Goal: Task Accomplishment & Management: Use online tool/utility

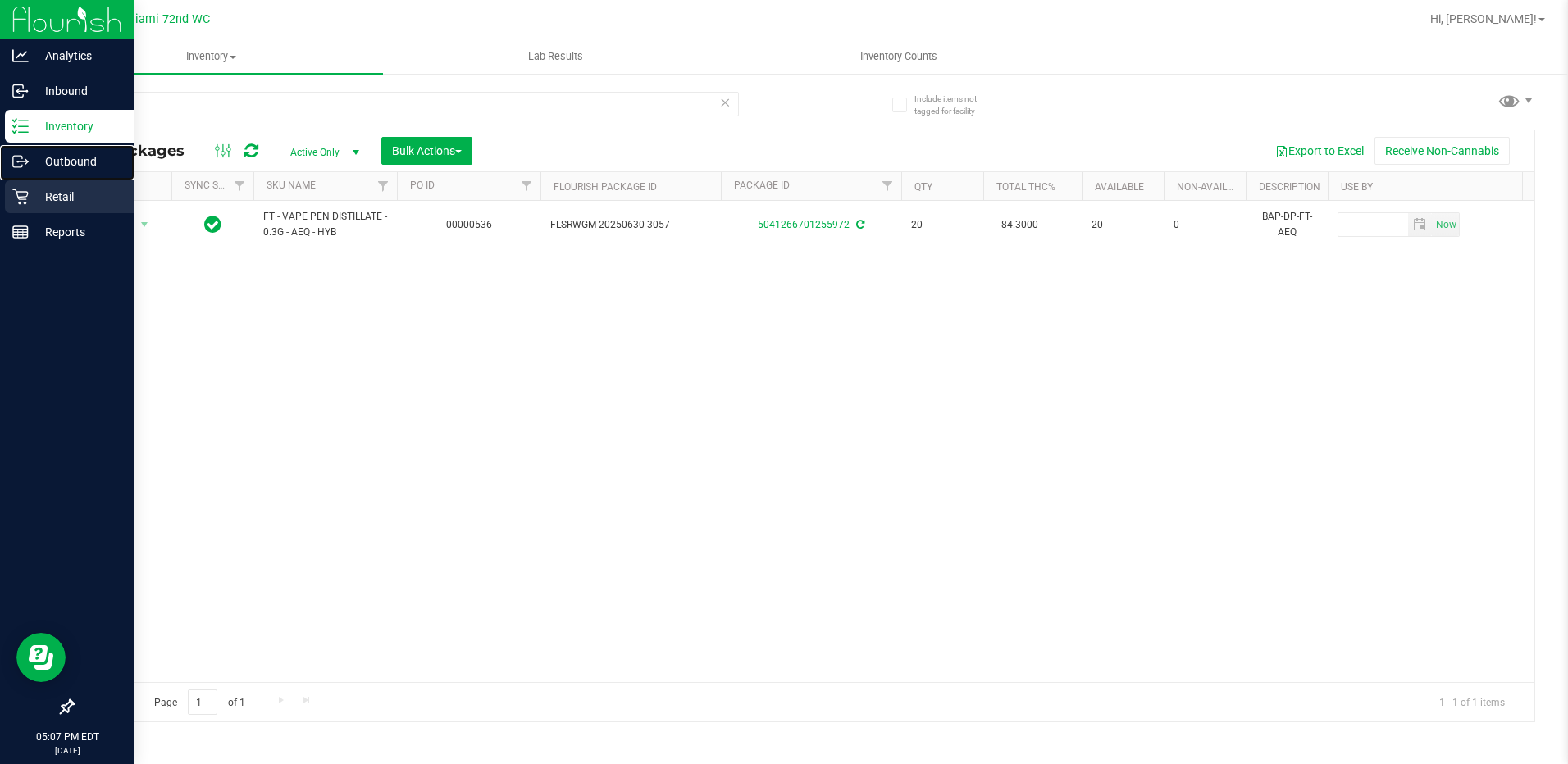
click at [68, 179] on link "Outbound" at bounding box center [67, 162] width 134 height 35
click at [68, 187] on p "Retail" at bounding box center [78, 196] width 99 height 20
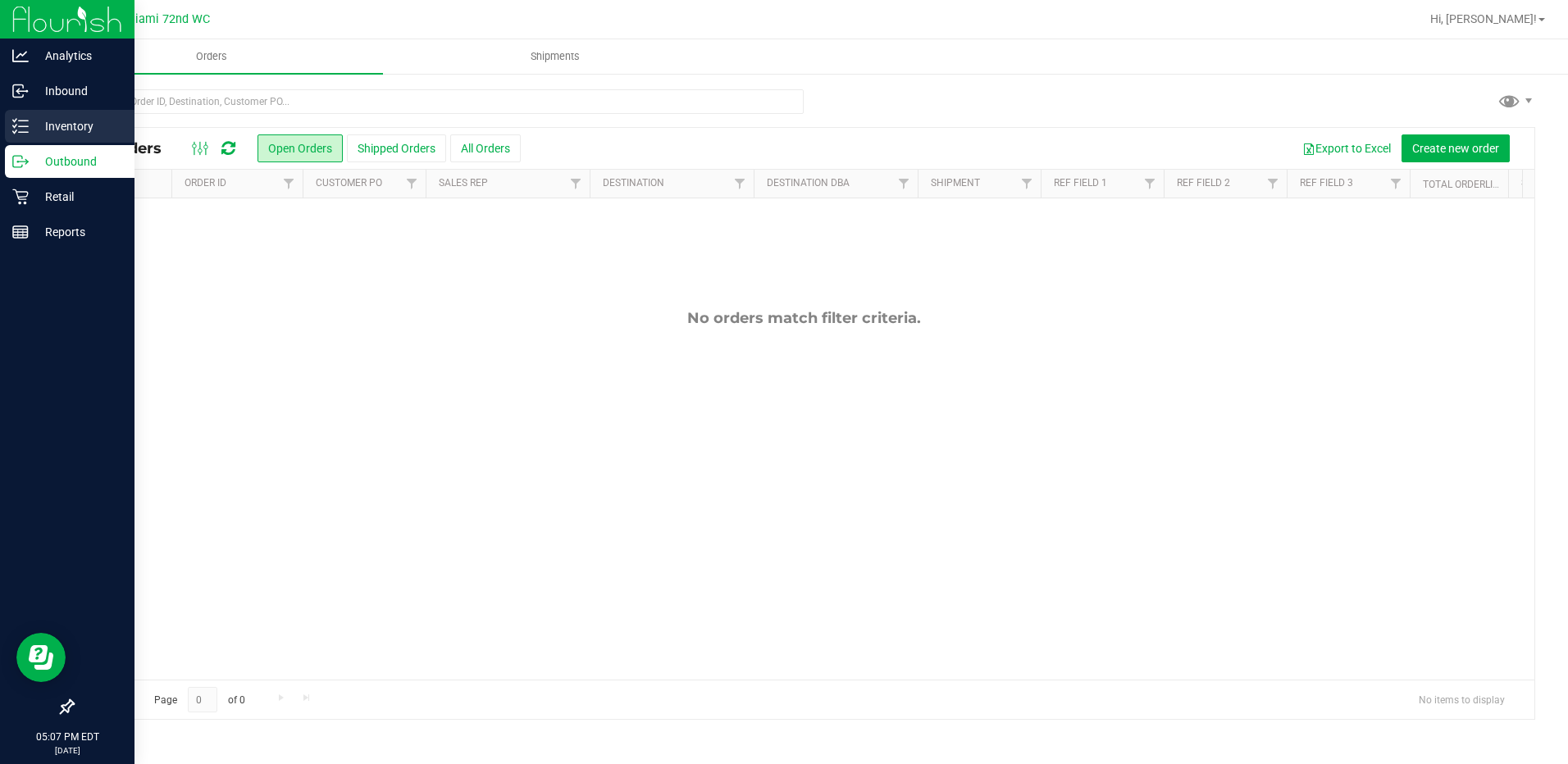
click at [56, 118] on p "Inventory" at bounding box center [78, 126] width 99 height 20
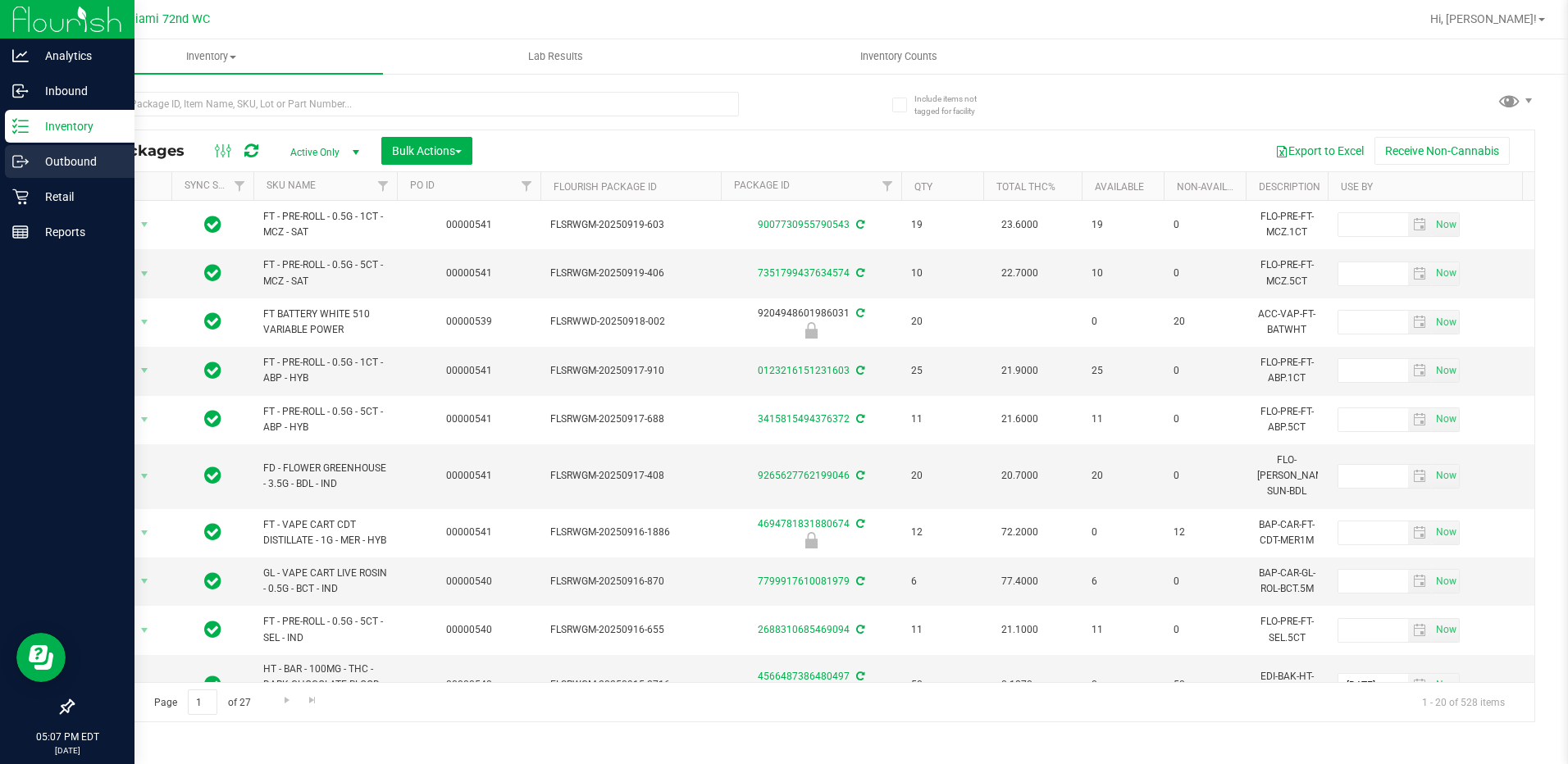
drag, startPoint x: 43, startPoint y: 170, endPoint x: 27, endPoint y: 166, distance: 16.5
click at [23, 165] on icon at bounding box center [20, 161] width 17 height 17
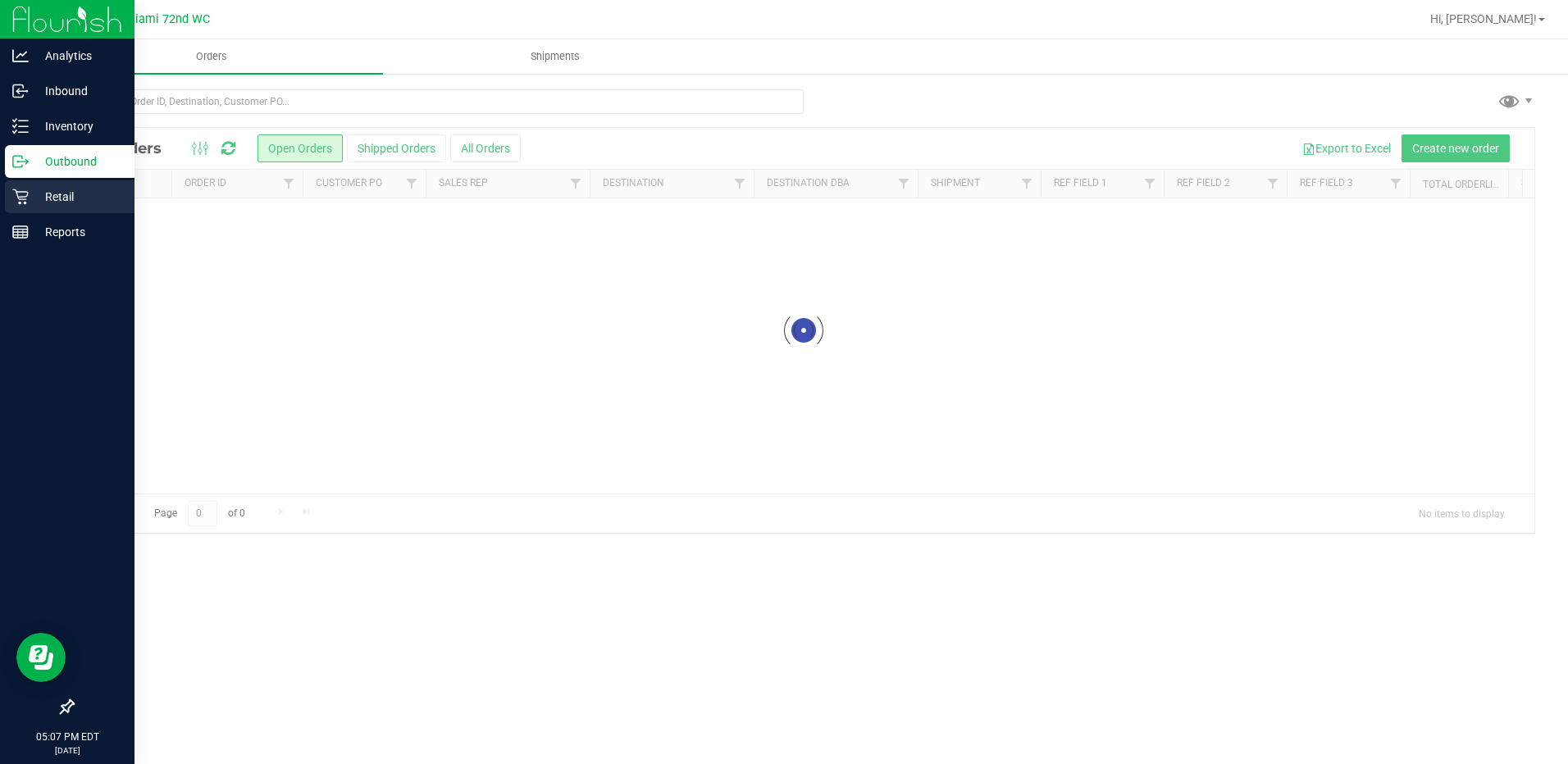
click at [63, 194] on p "Retail" at bounding box center [78, 196] width 99 height 20
click at [74, 185] on div "Retail" at bounding box center [70, 197] width 130 height 33
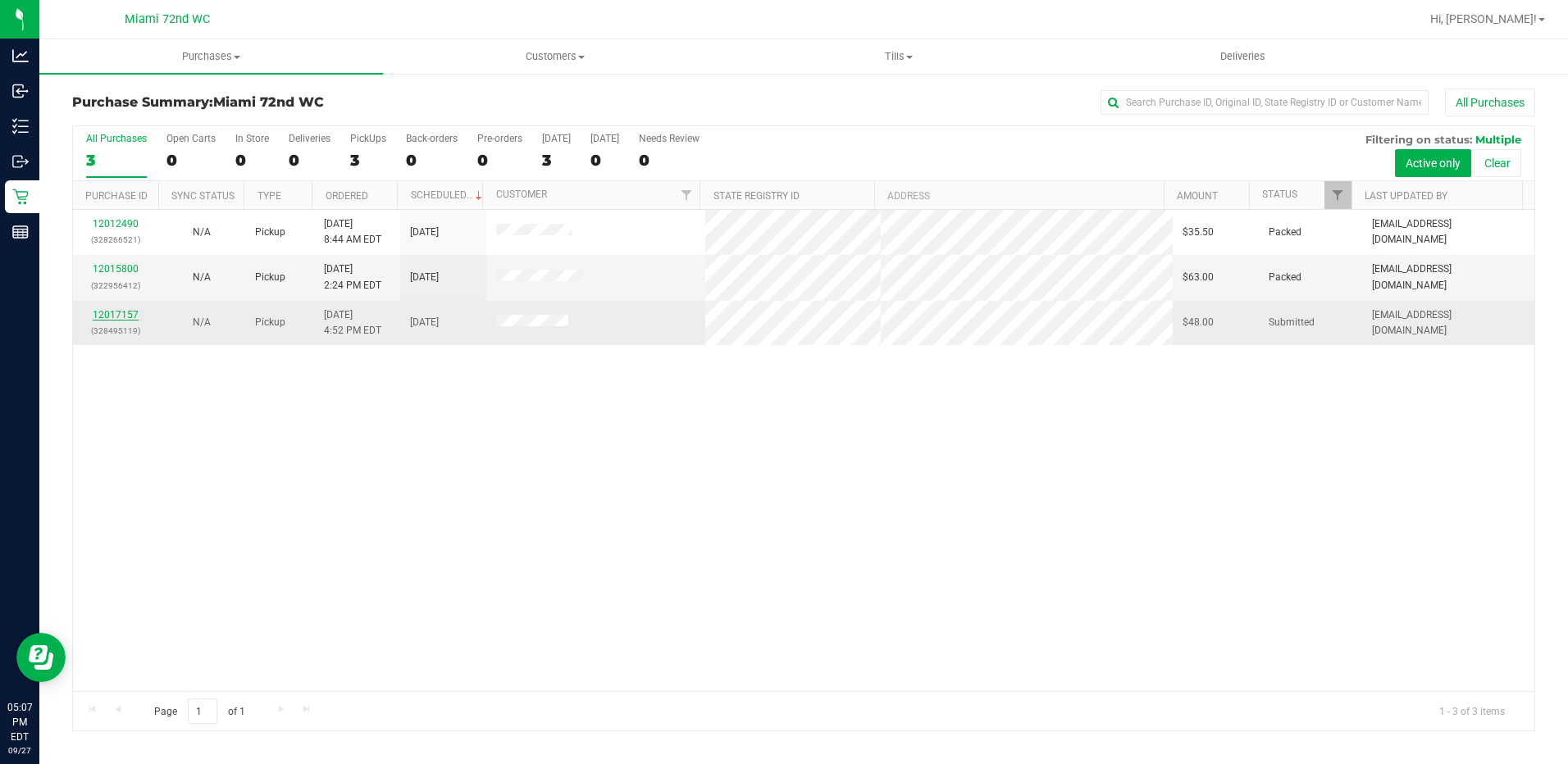
click at [121, 312] on link "12017157" at bounding box center [115, 314] width 46 height 11
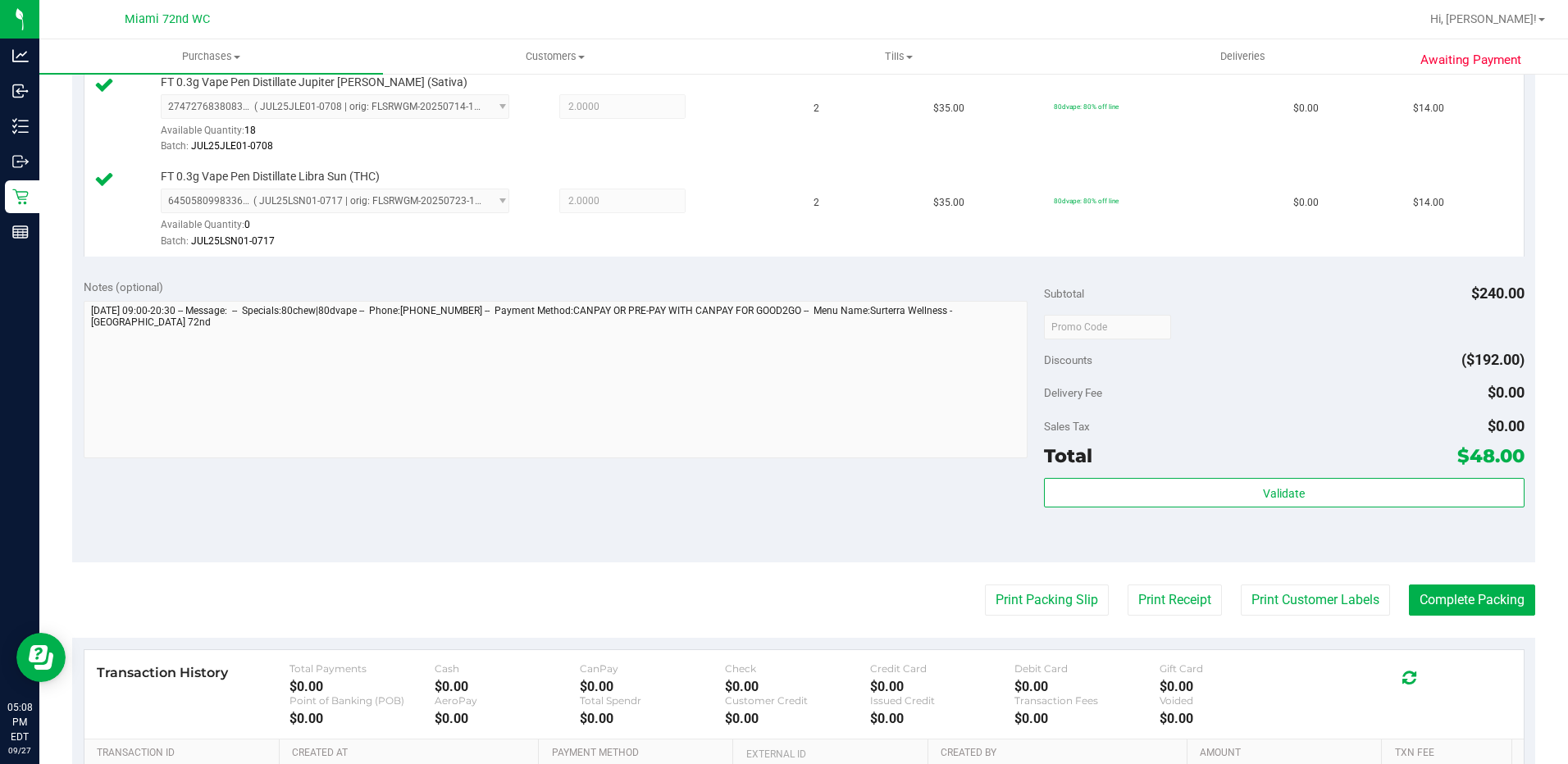
scroll to position [656, 0]
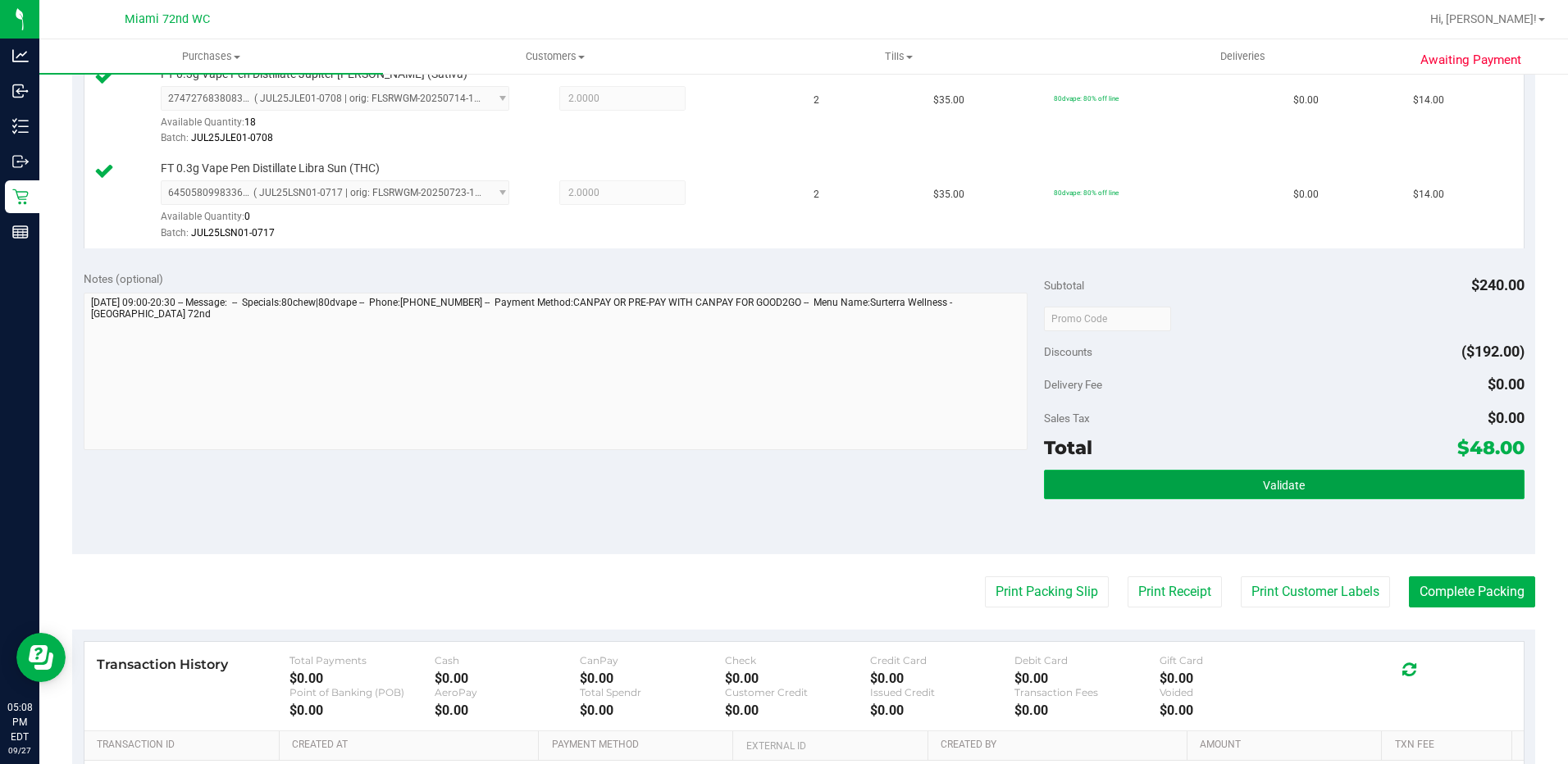
click at [1266, 484] on span "Validate" at bounding box center [1284, 485] width 42 height 13
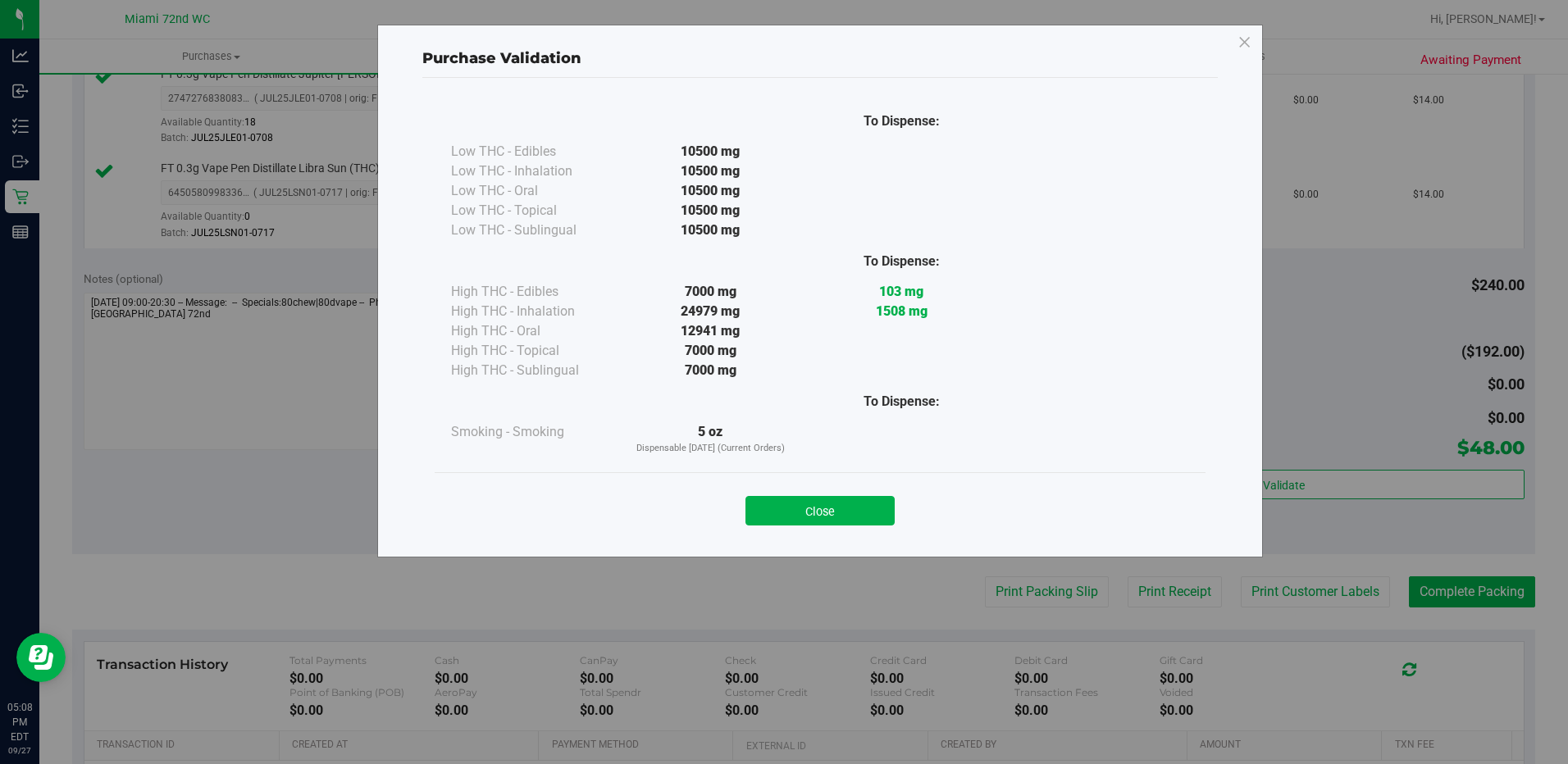
click at [832, 502] on button "Close" at bounding box center [819, 511] width 149 height 30
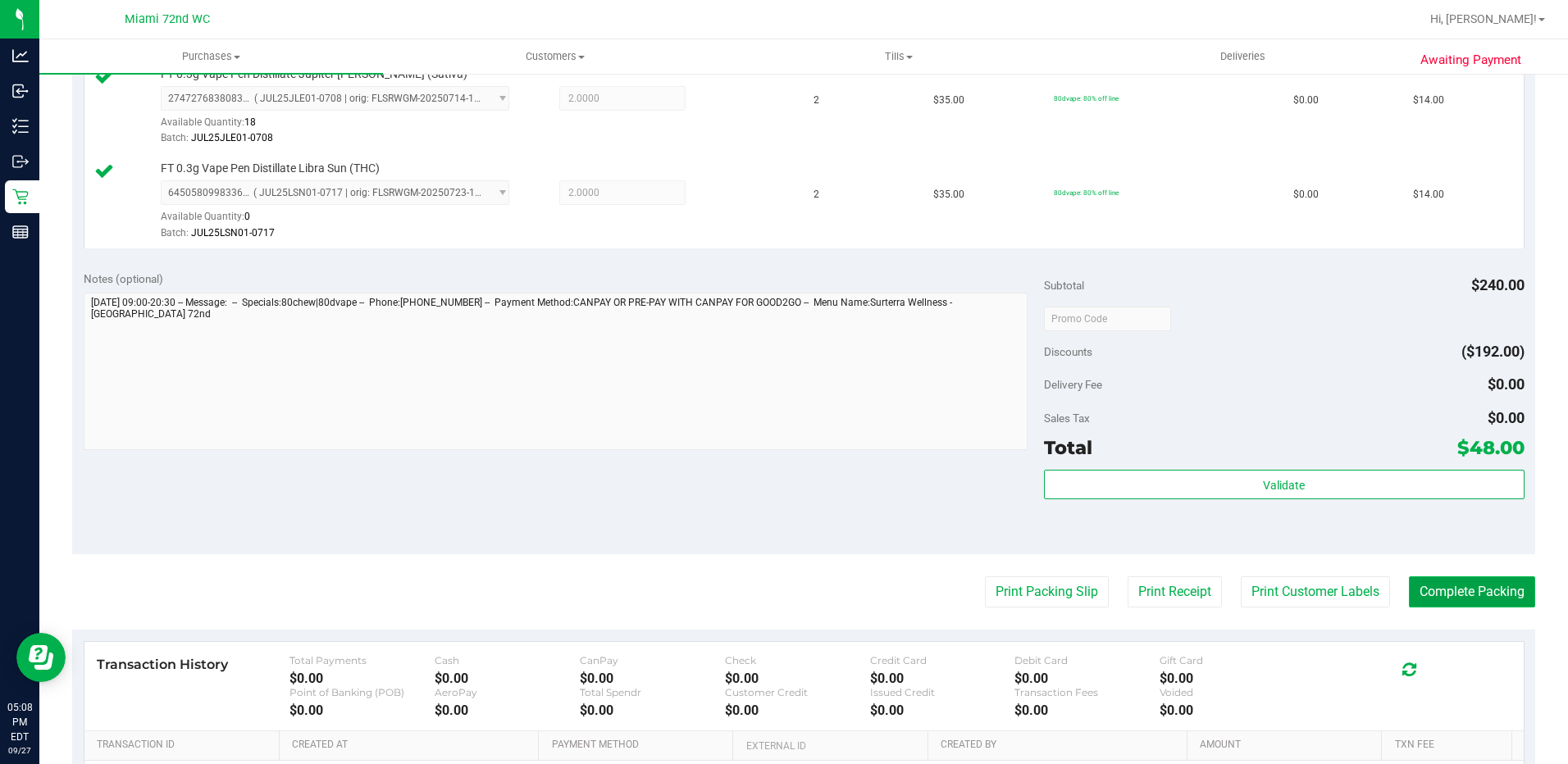
click at [1493, 605] on button "Complete Packing" at bounding box center [1472, 592] width 127 height 31
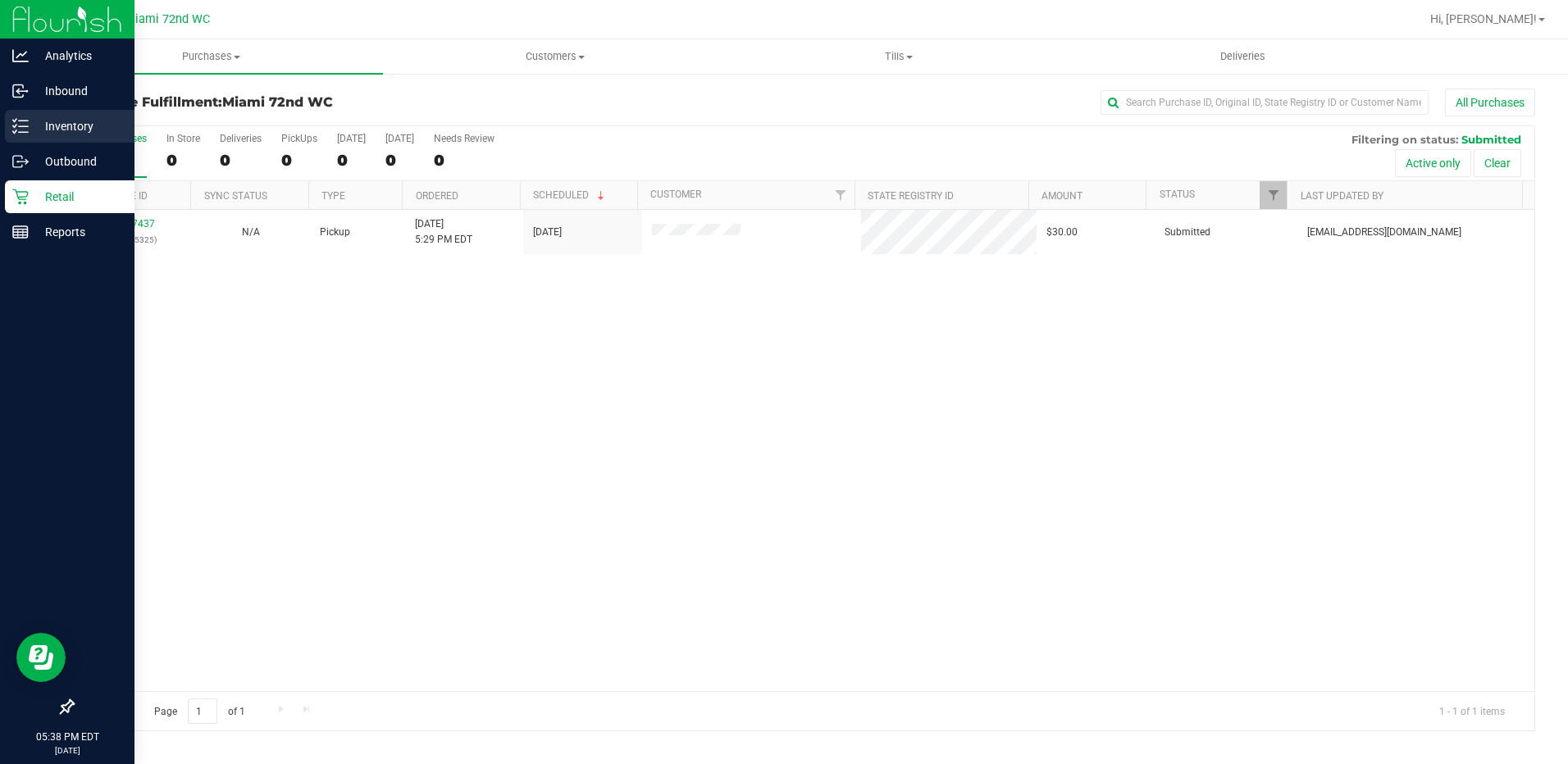
click at [18, 130] on icon at bounding box center [20, 126] width 17 height 17
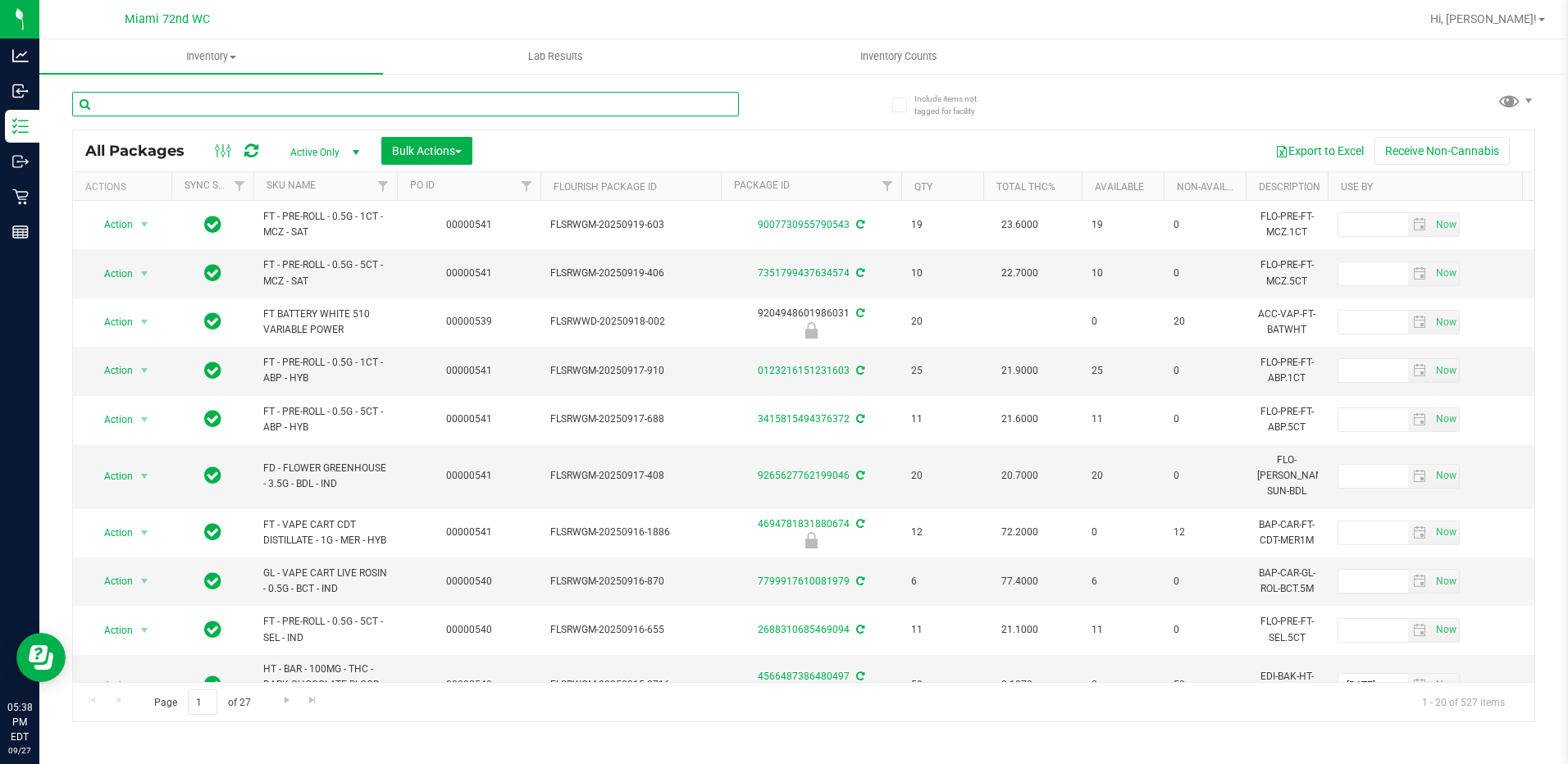
click at [255, 102] on input "text" at bounding box center [406, 104] width 667 height 24
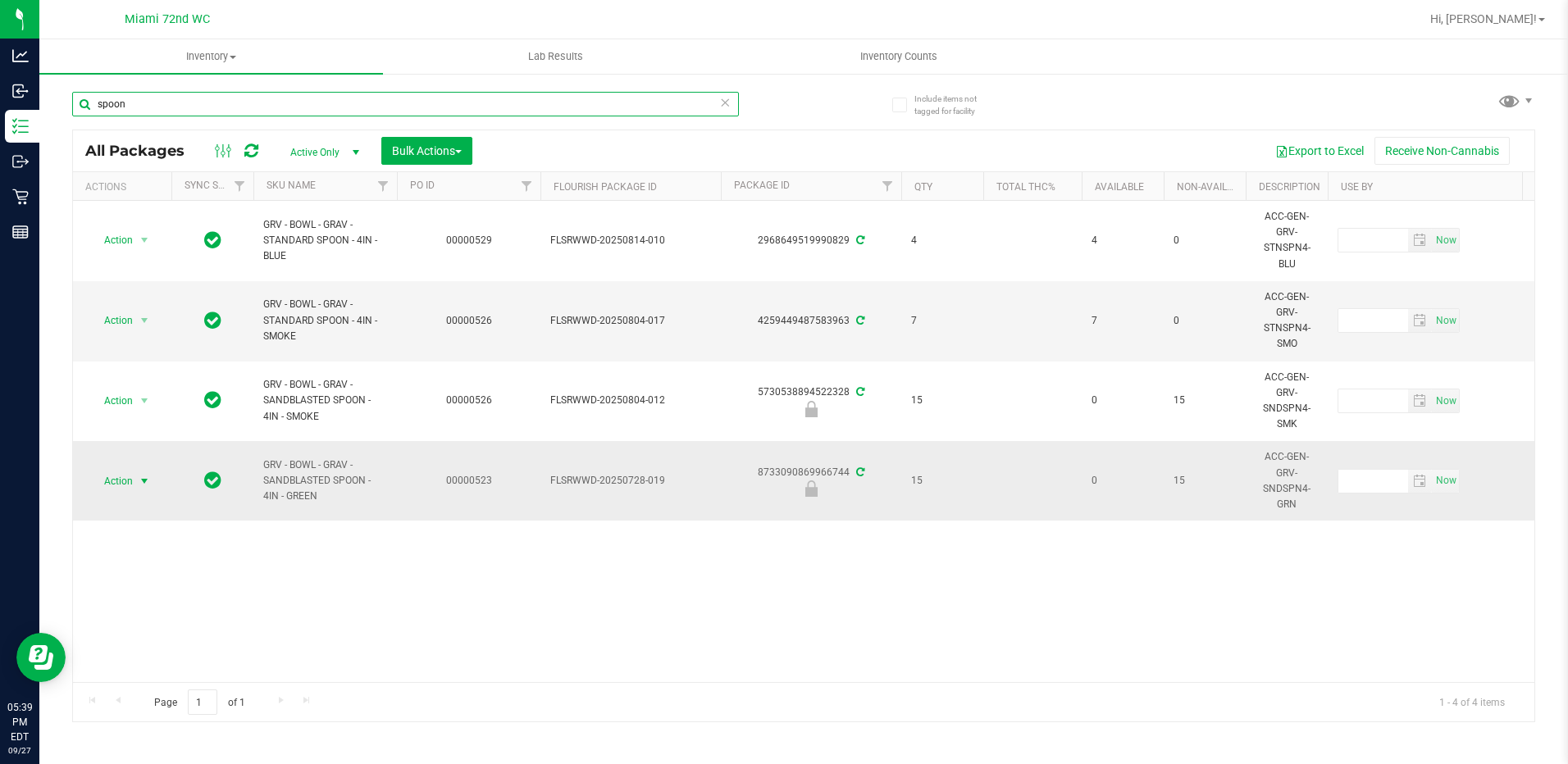
type input "spoon"
click at [111, 478] on span "Action" at bounding box center [111, 481] width 45 height 23
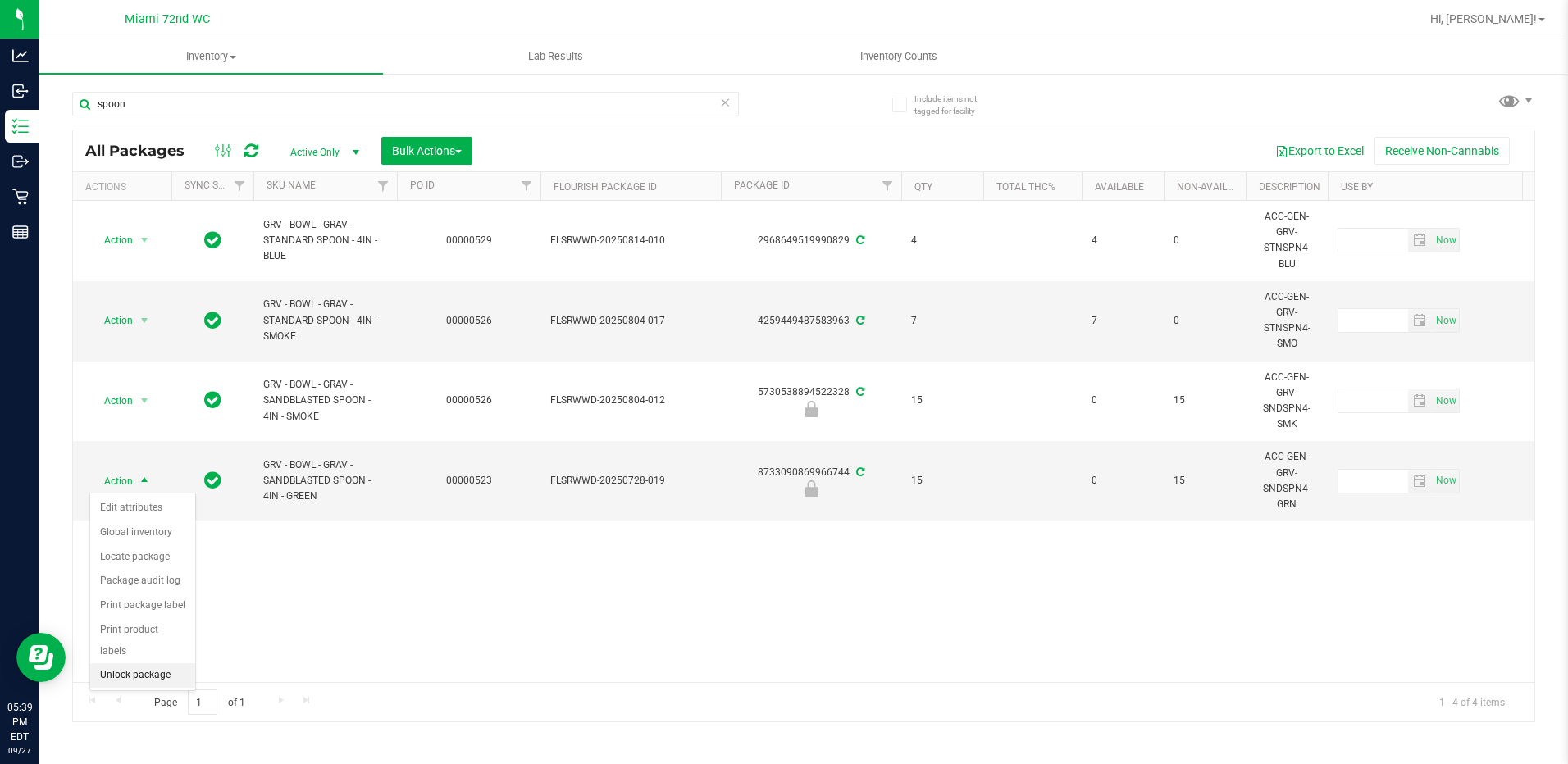
click at [168, 663] on li "Unlock package" at bounding box center [142, 675] width 105 height 24
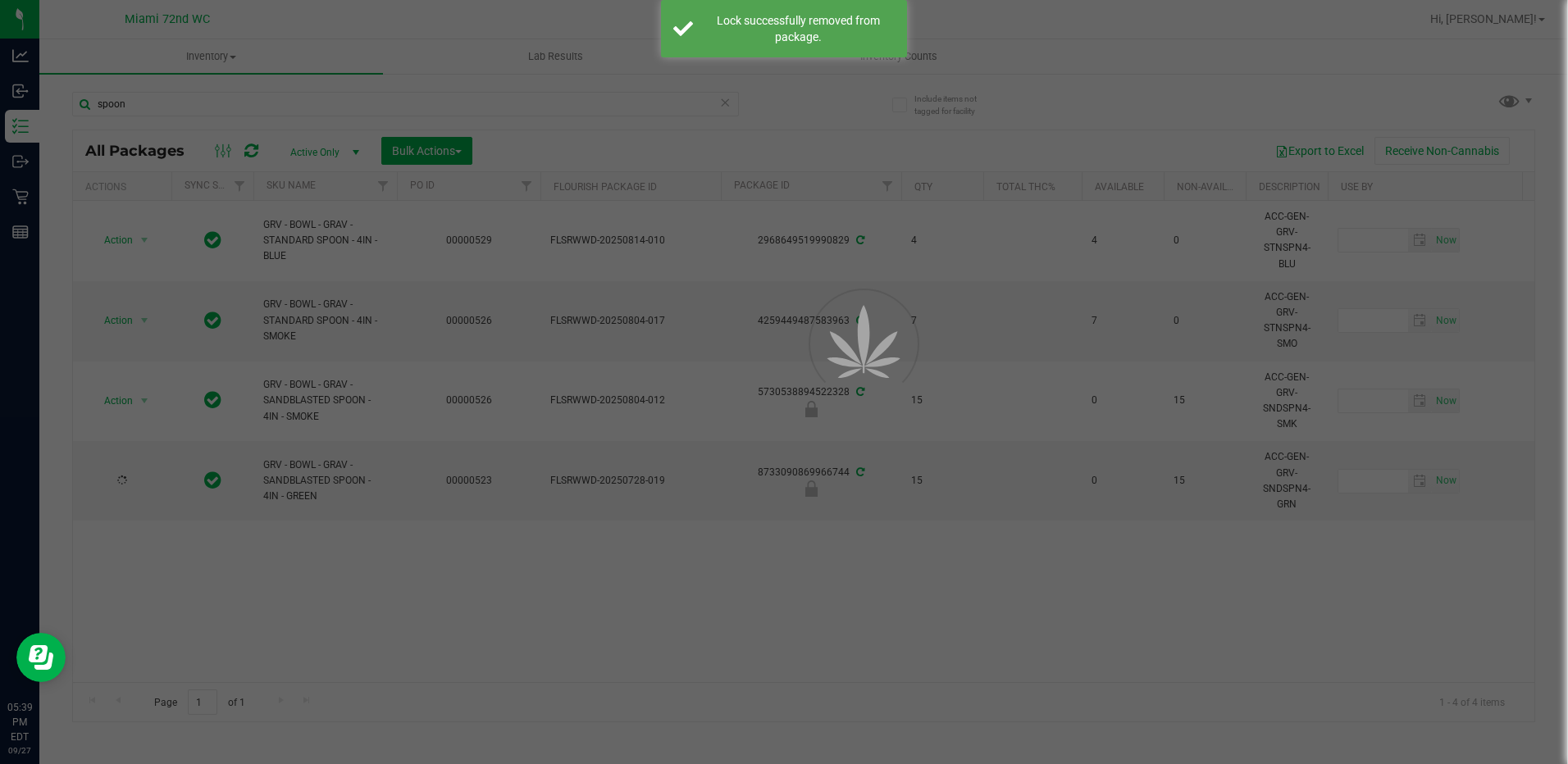
click at [304, 635] on div at bounding box center [784, 382] width 1568 height 764
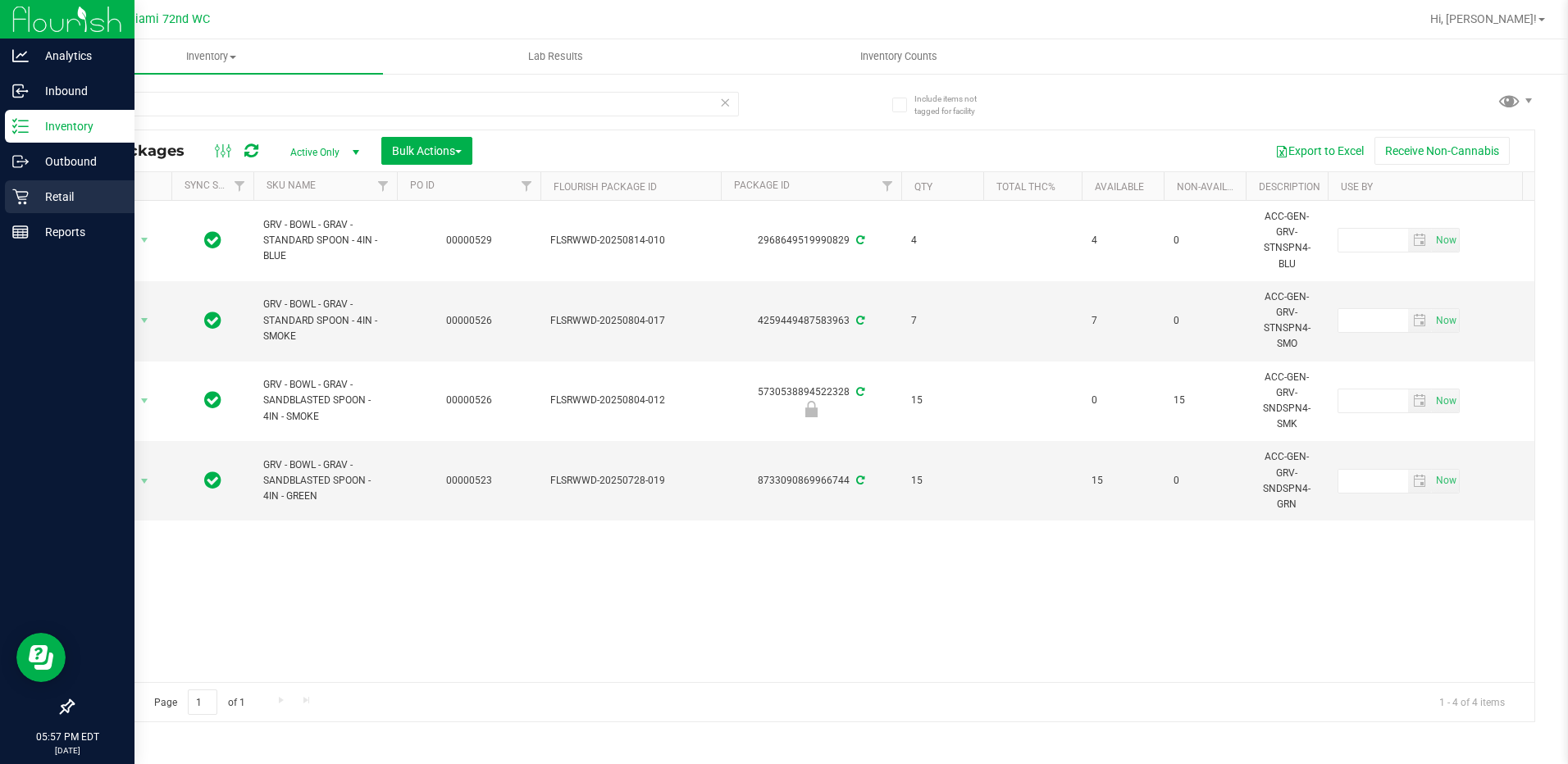
click at [32, 212] on div "Retail" at bounding box center [70, 197] width 130 height 33
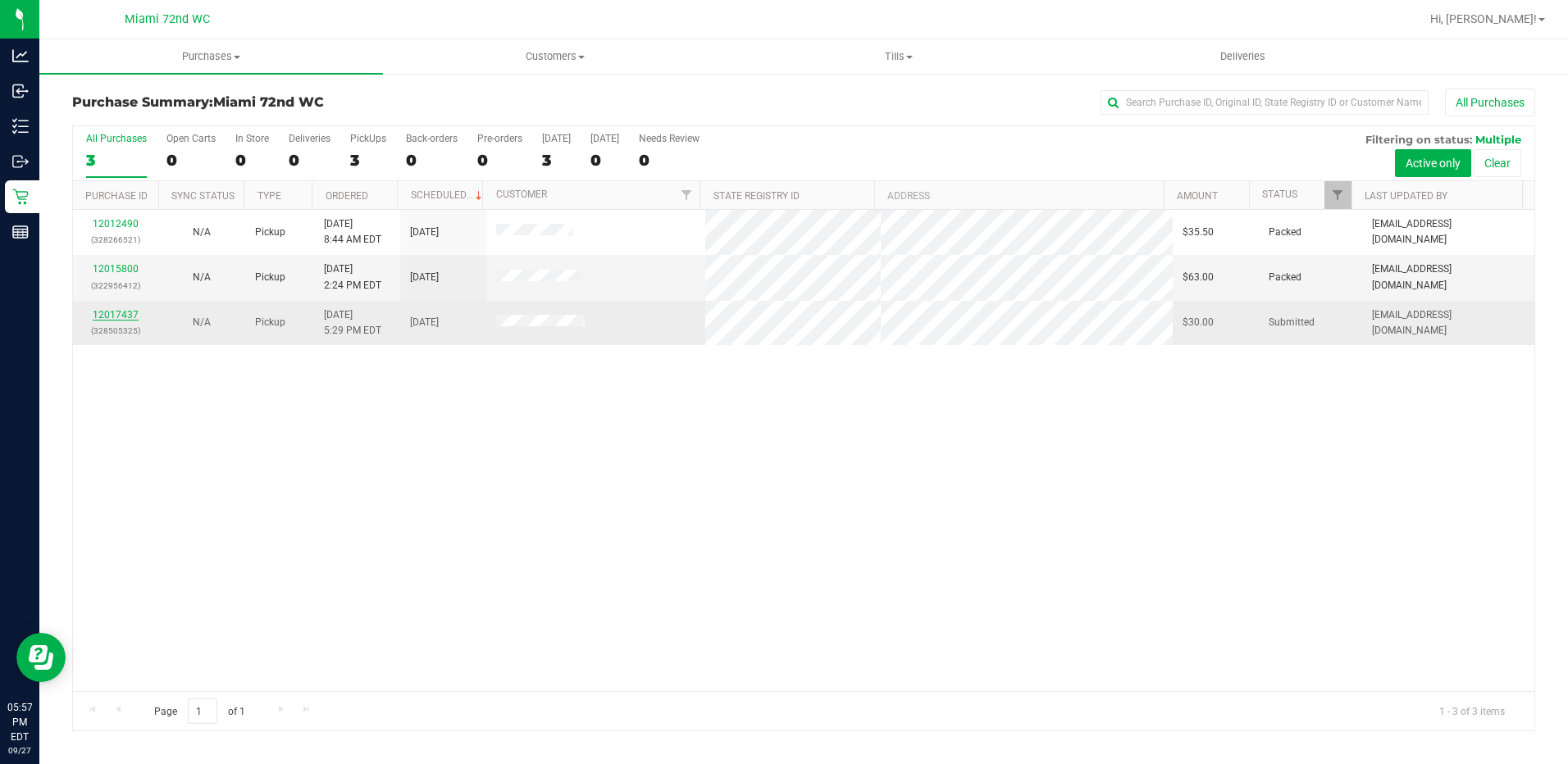
click at [97, 318] on link "12017437" at bounding box center [115, 314] width 46 height 11
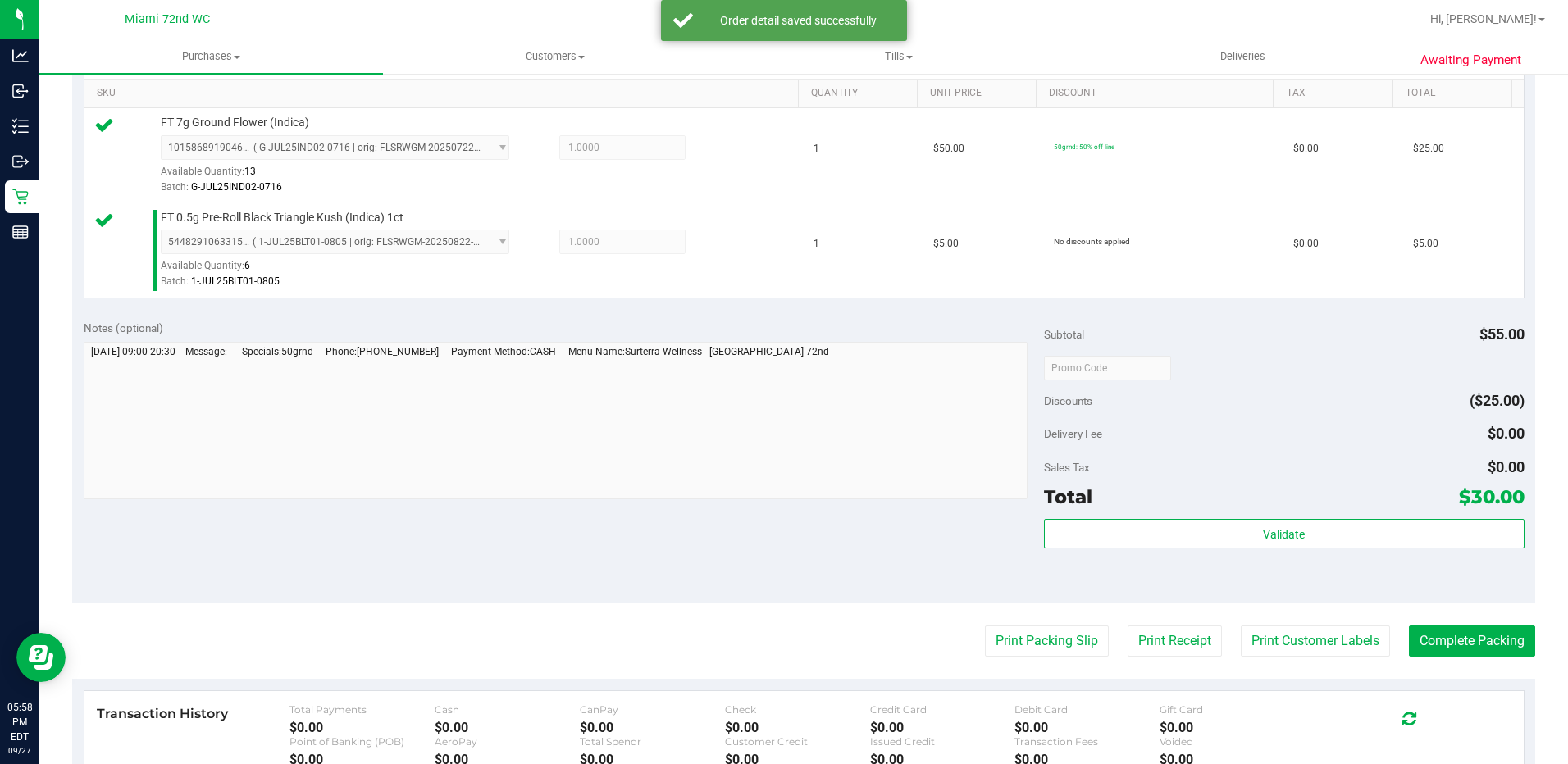
scroll to position [463, 0]
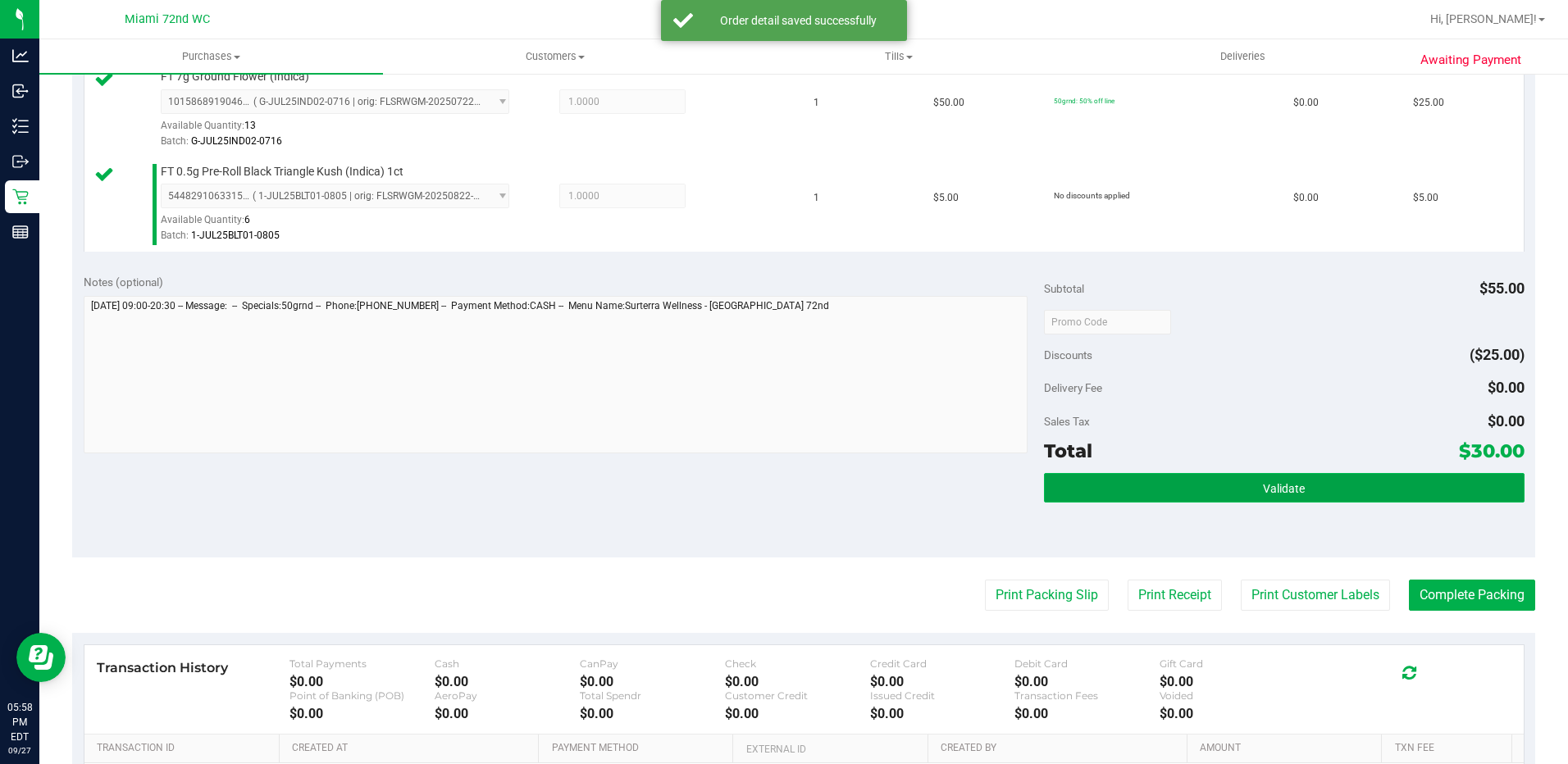
click at [1248, 484] on button "Validate" at bounding box center [1284, 488] width 481 height 30
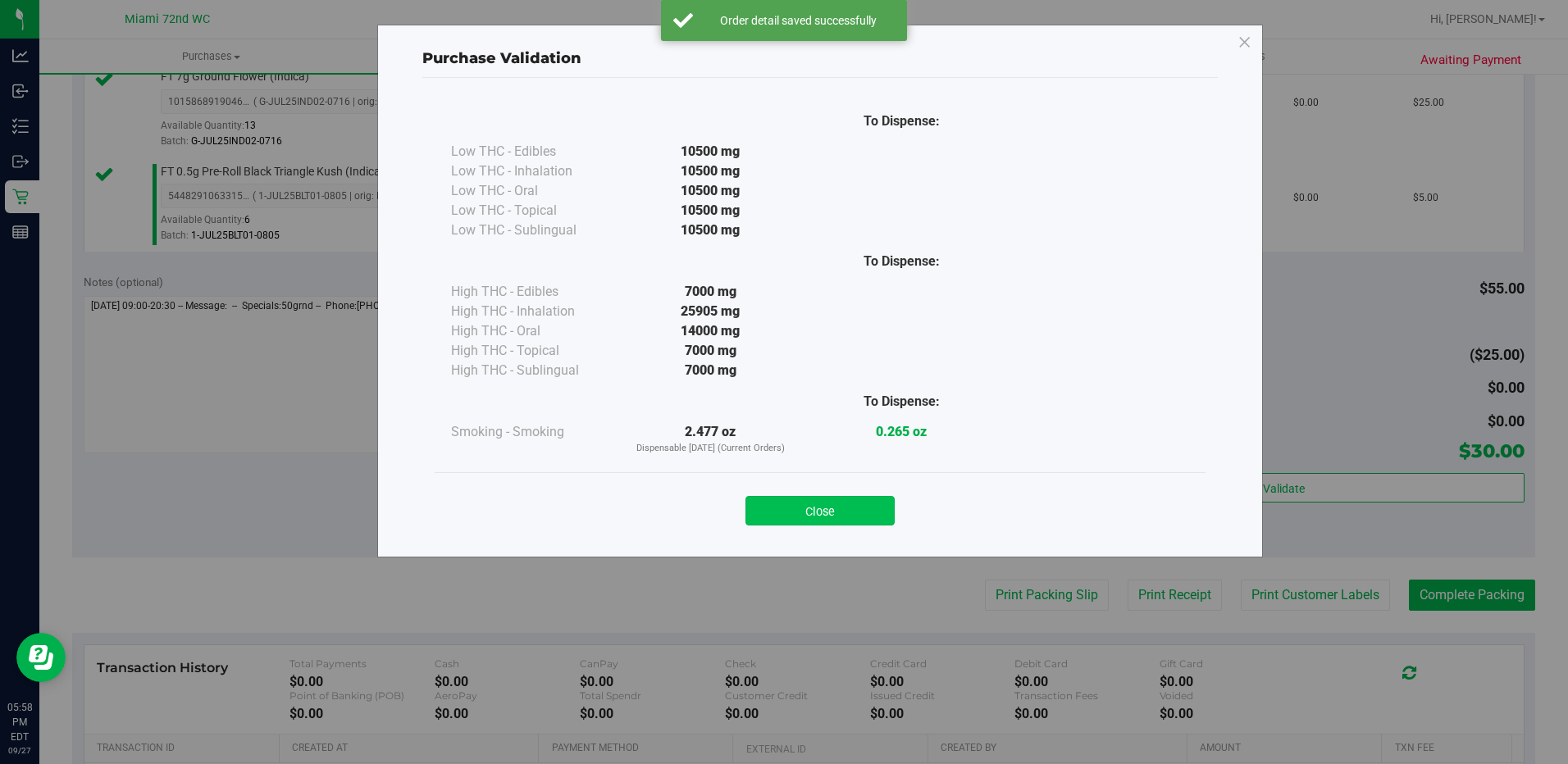
click at [845, 509] on button "Close" at bounding box center [819, 511] width 149 height 30
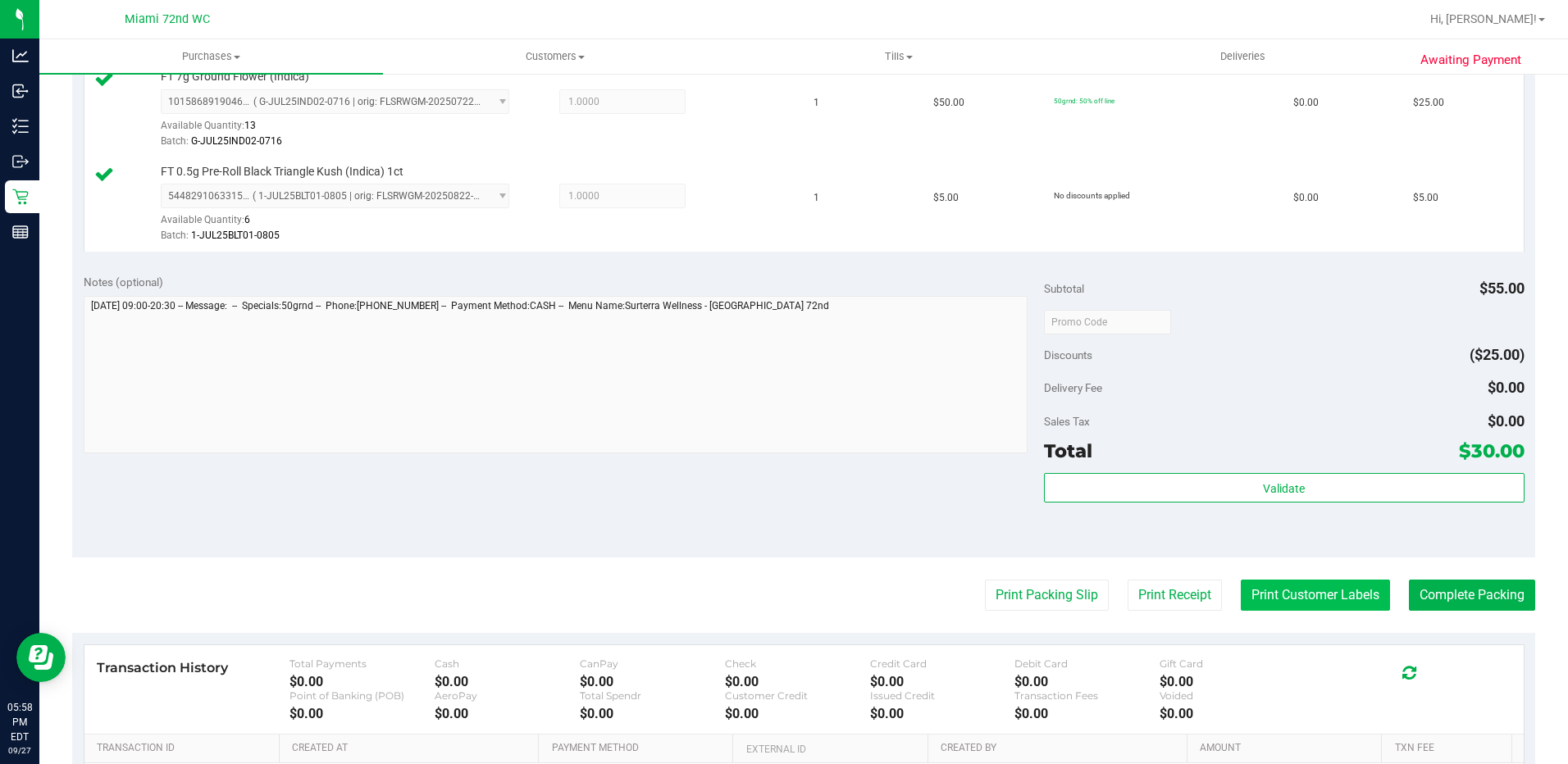
click at [1277, 597] on button "Print Customer Labels" at bounding box center [1315, 596] width 149 height 31
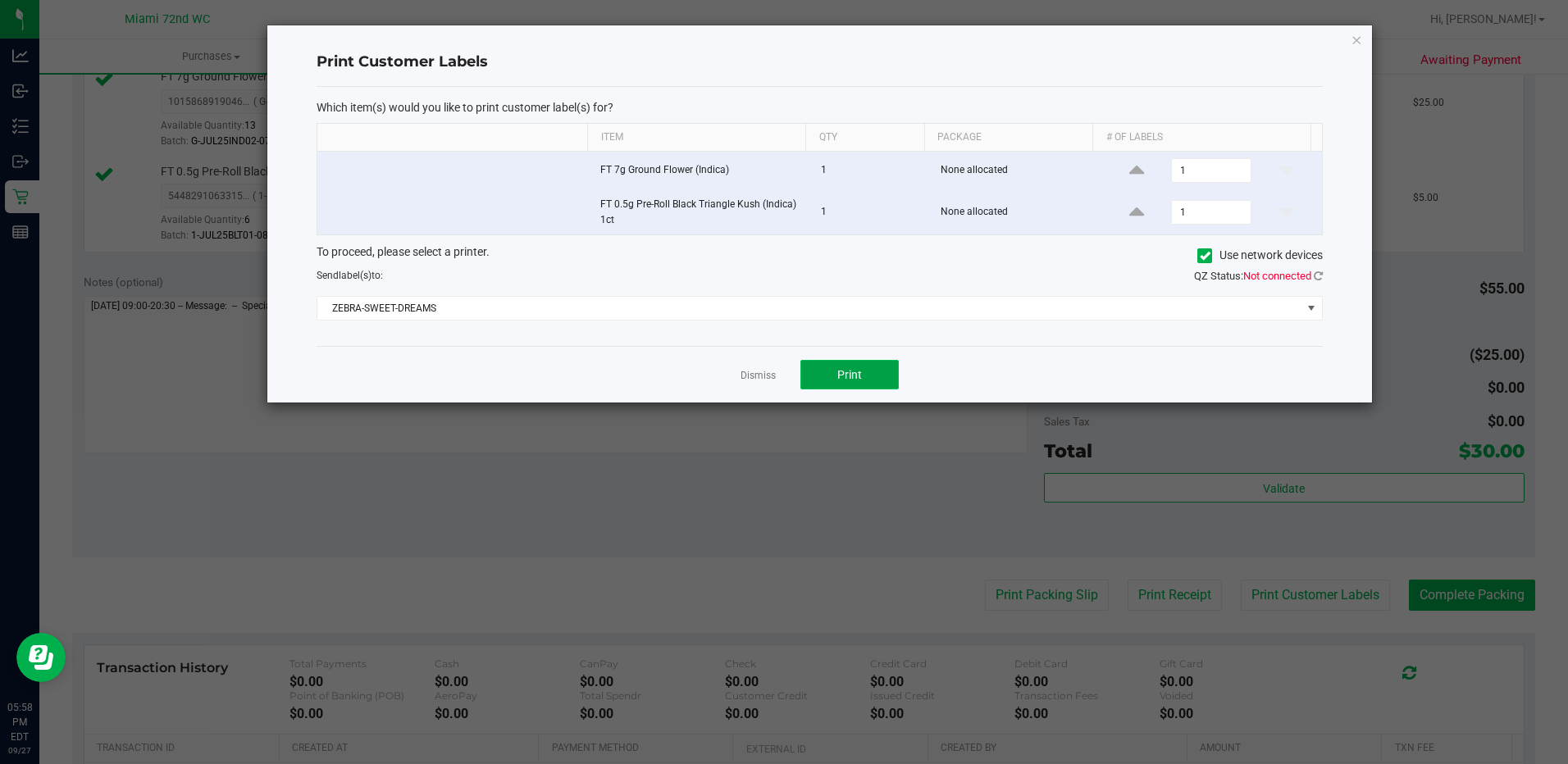
click at [868, 379] on button "Print" at bounding box center [849, 375] width 99 height 30
click at [750, 377] on link "Dismiss" at bounding box center [758, 376] width 35 height 14
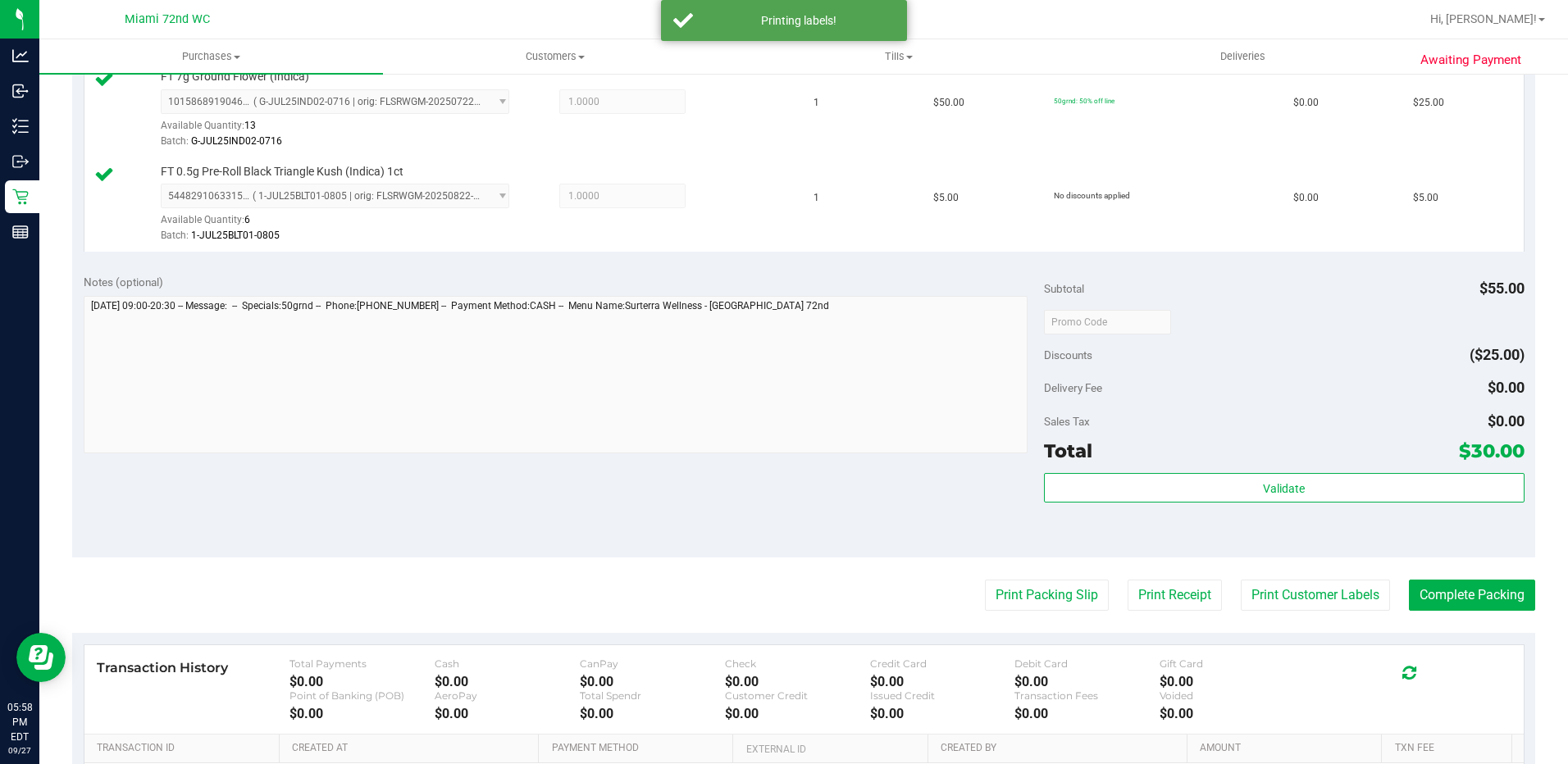
click at [1029, 629] on purchase-details "Back Edit Purchase Cancel Purchase View Profile # 12017437 BioTrack ID: - Submi…" at bounding box center [804, 282] width 1463 height 1314
click at [1021, 587] on button "Print Packing Slip" at bounding box center [1047, 596] width 124 height 31
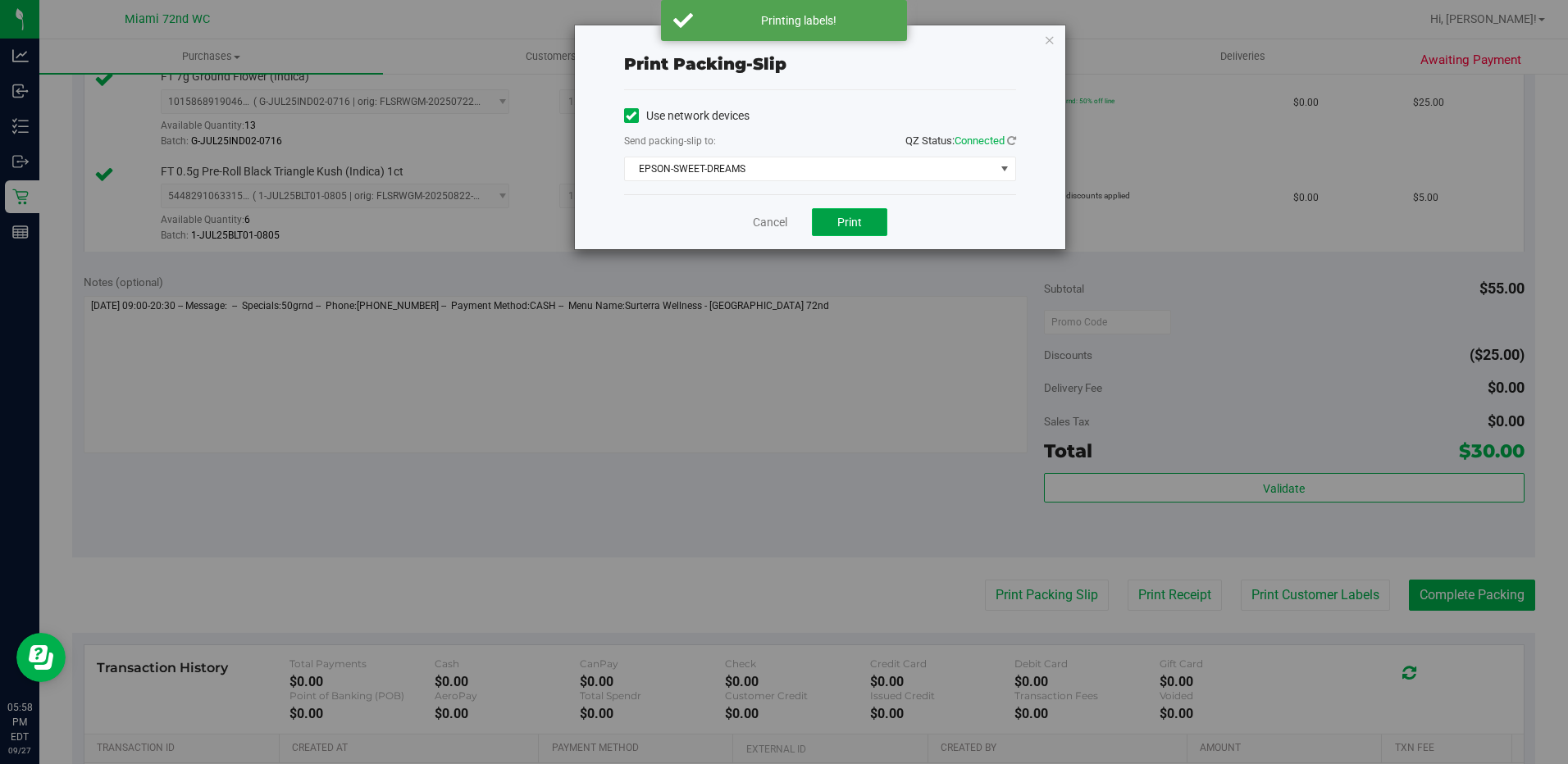
click at [827, 212] on button "Print" at bounding box center [850, 222] width 75 height 28
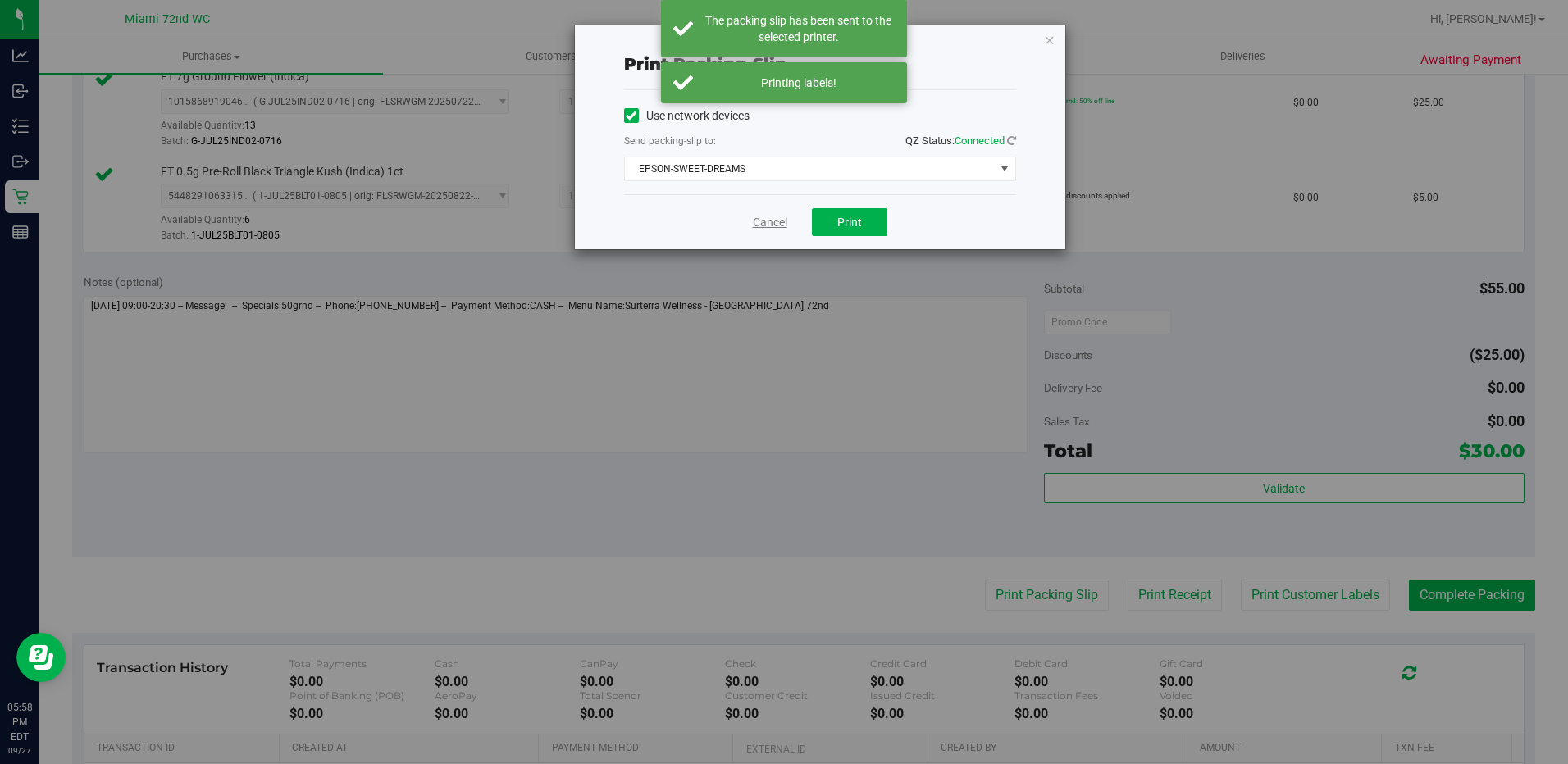
click at [770, 224] on link "Cancel" at bounding box center [770, 222] width 34 height 17
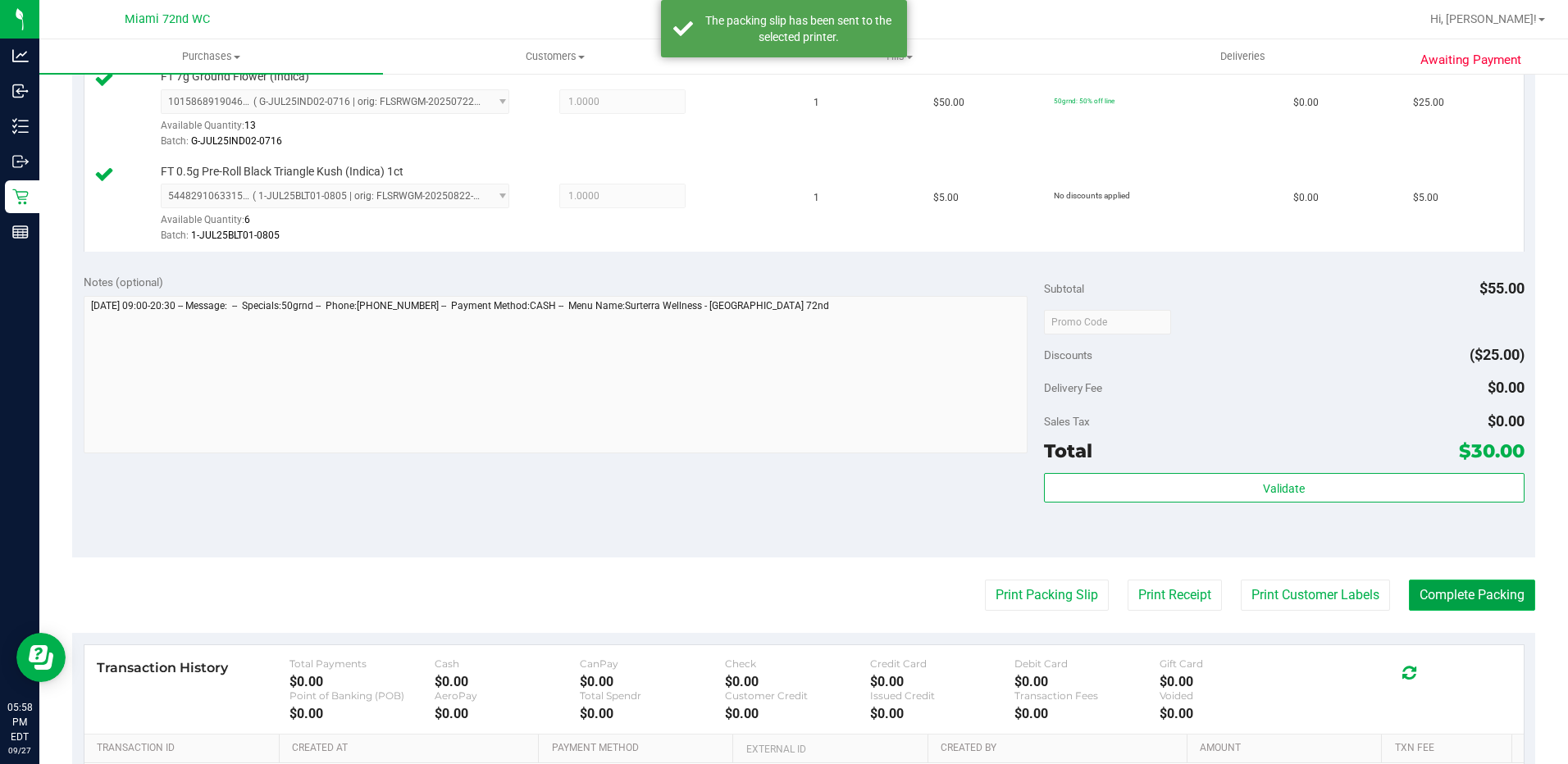
click at [1455, 596] on button "Complete Packing" at bounding box center [1472, 596] width 127 height 31
